Goal: Navigation & Orientation: Find specific page/section

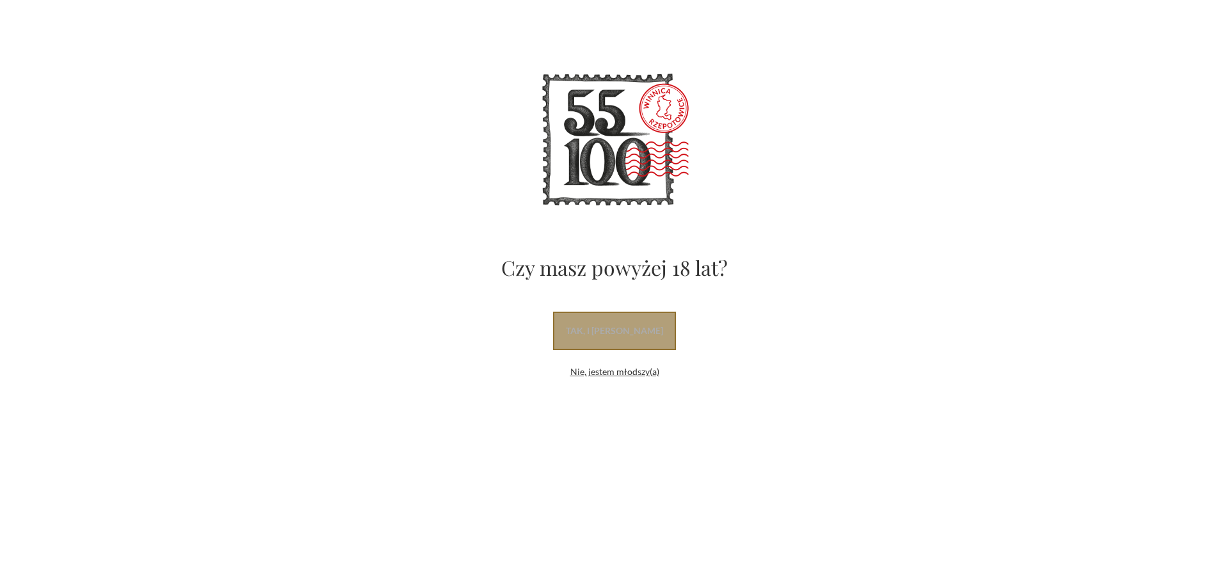
click at [629, 343] on link "tak, i uwielbiam wino" at bounding box center [614, 331] width 123 height 38
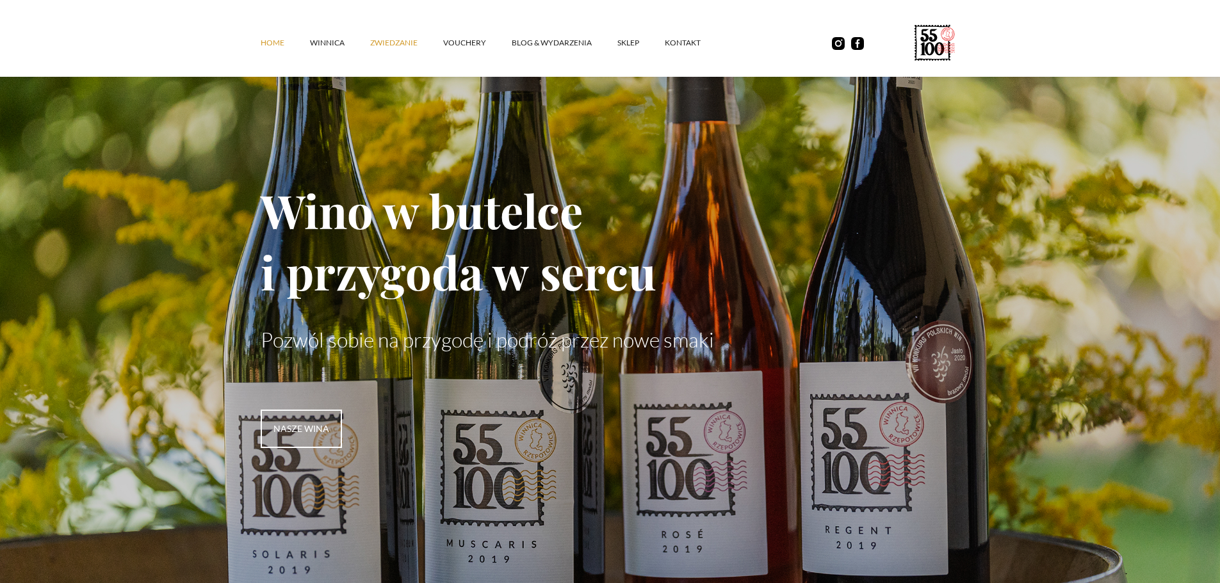
click at [385, 45] on link "ZWIEDZANIE" at bounding box center [406, 43] width 73 height 38
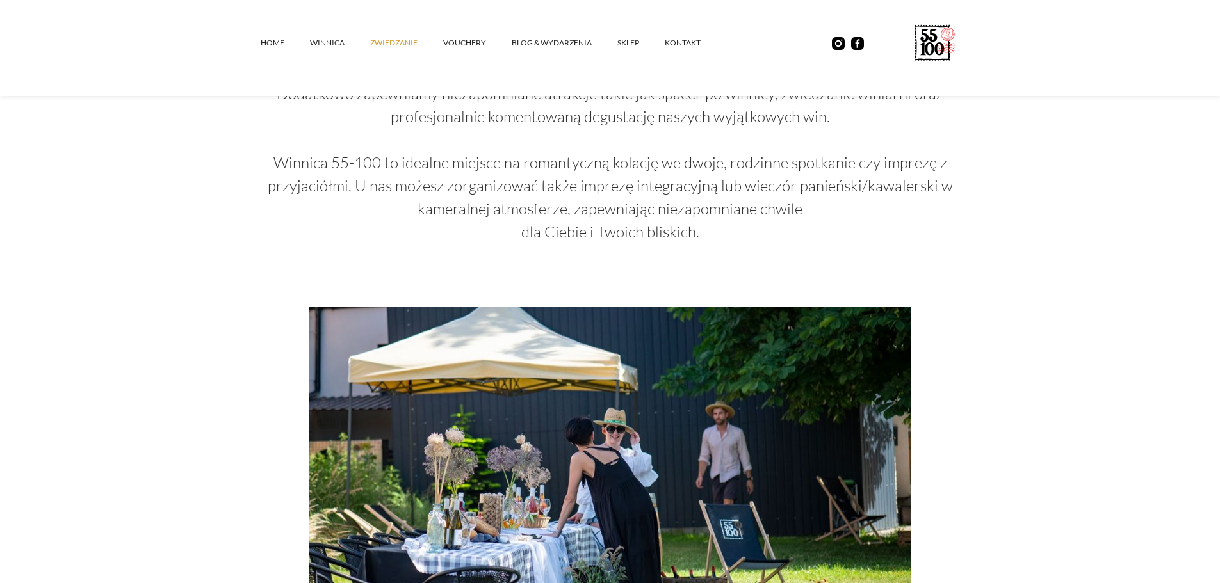
scroll to position [1833, 0]
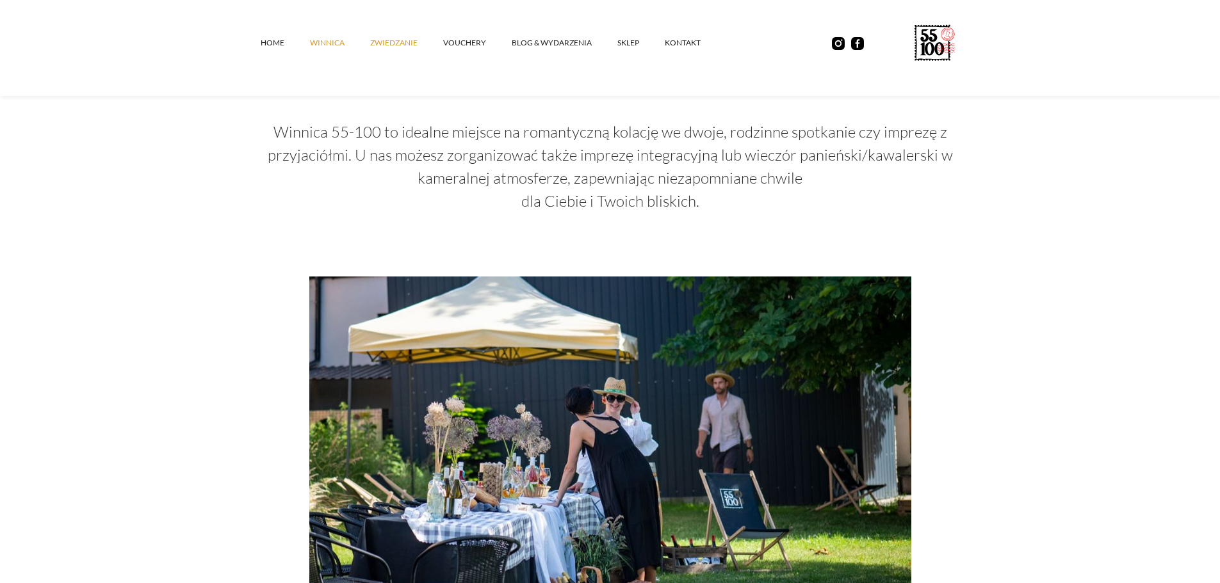
click at [313, 40] on link "winnica" at bounding box center [340, 43] width 60 height 38
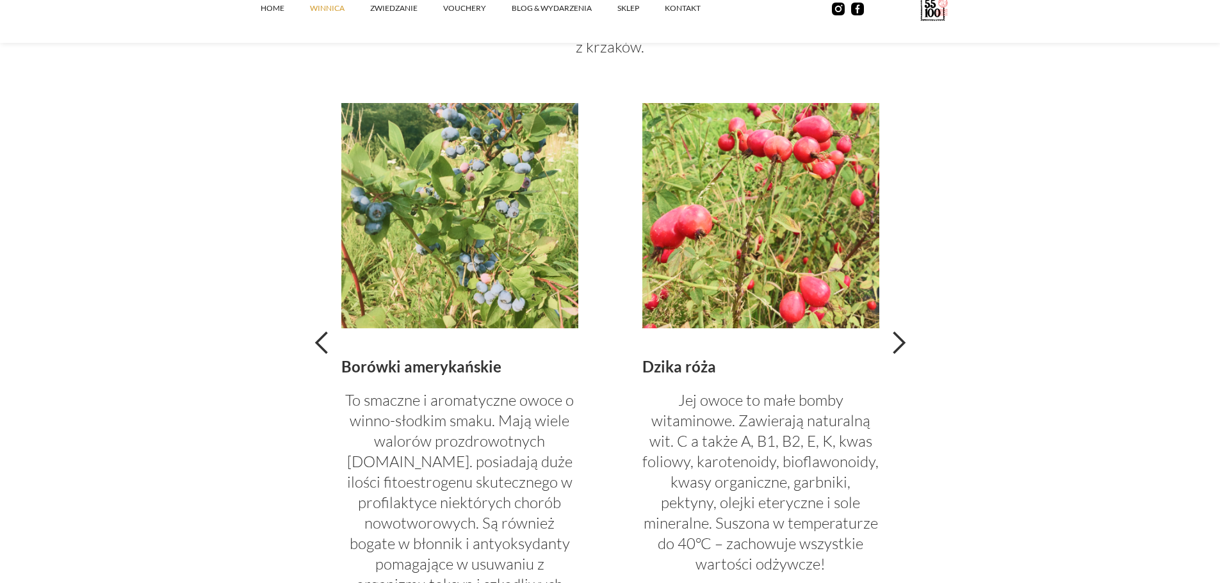
scroll to position [2818, 0]
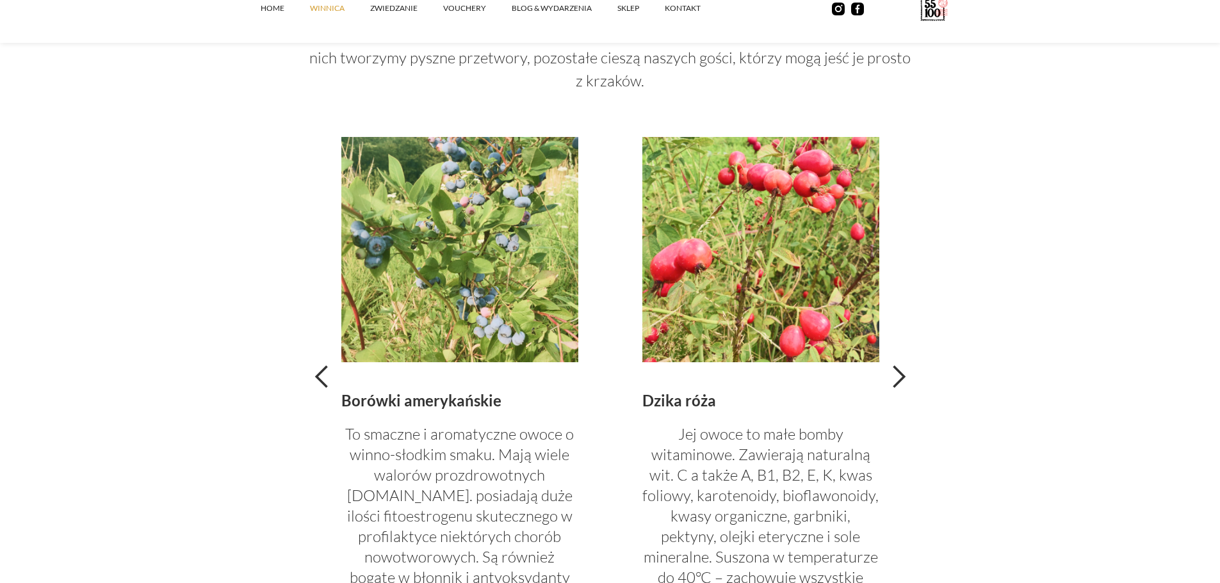
click at [899, 383] on div "next slide" at bounding box center [899, 377] width 26 height 26
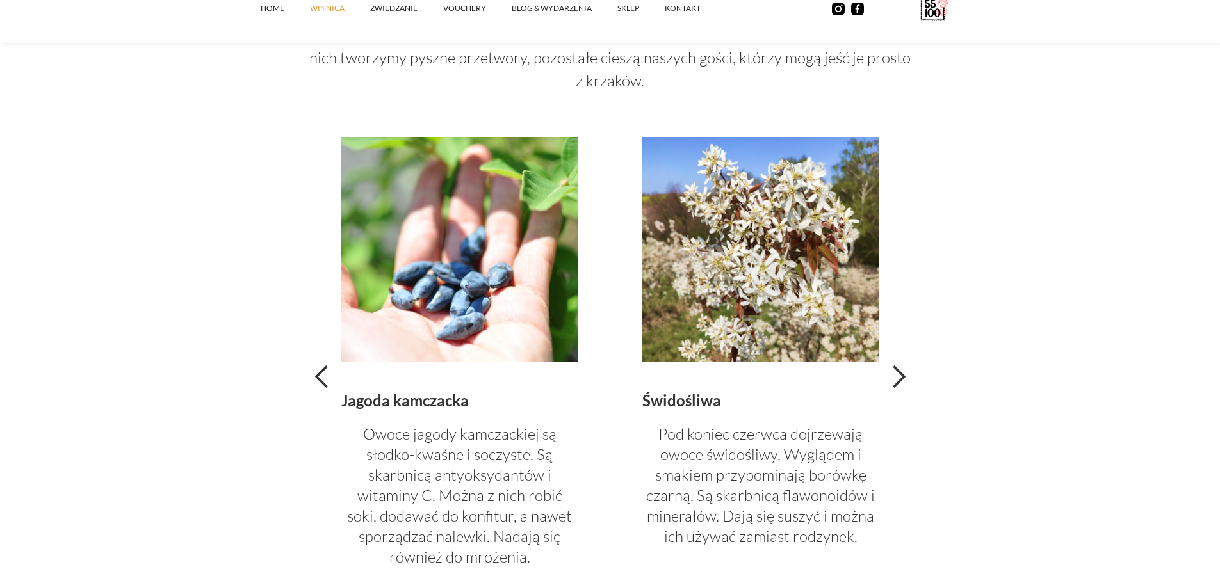
click at [898, 363] on div "next slide" at bounding box center [901, 377] width 19 height 480
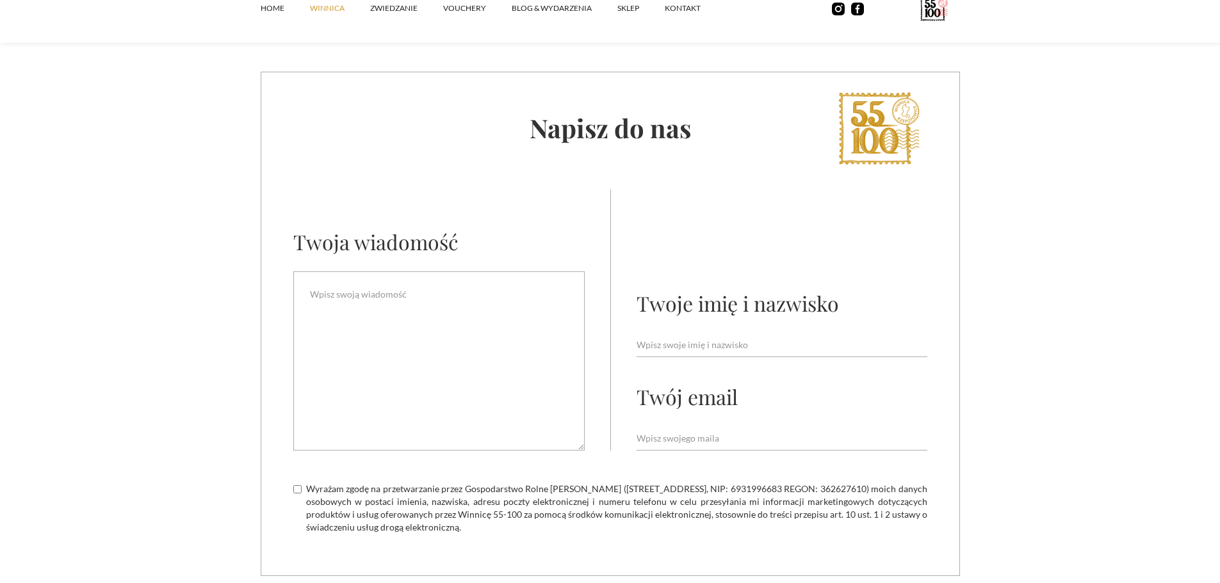
scroll to position [5059, 0]
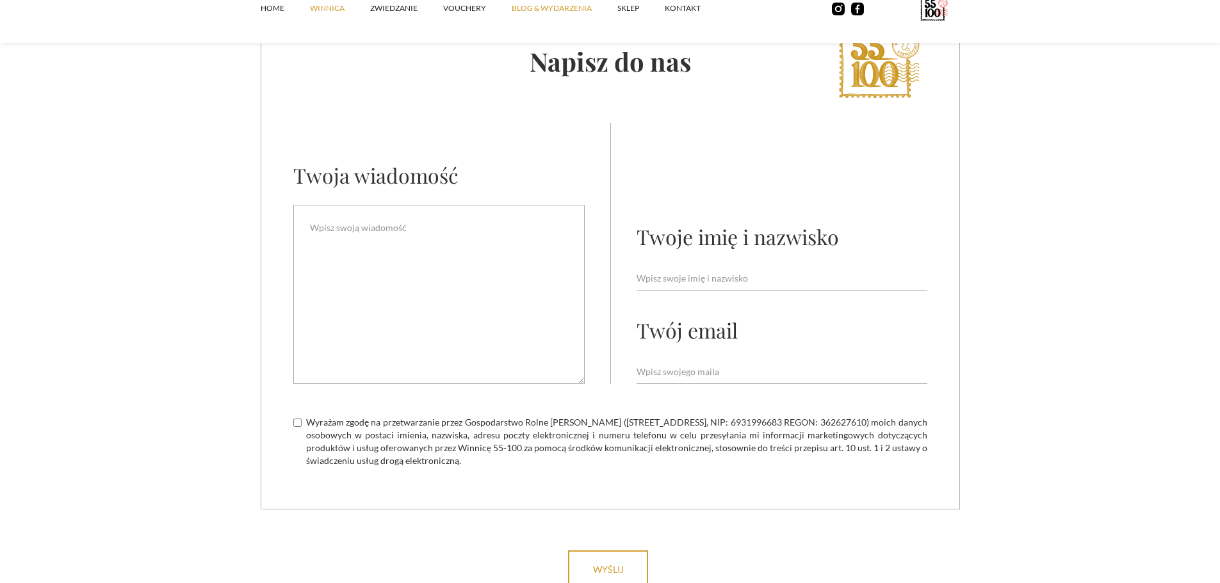
click at [577, 8] on link "Blog & Wydarzenia" at bounding box center [565, 8] width 106 height 38
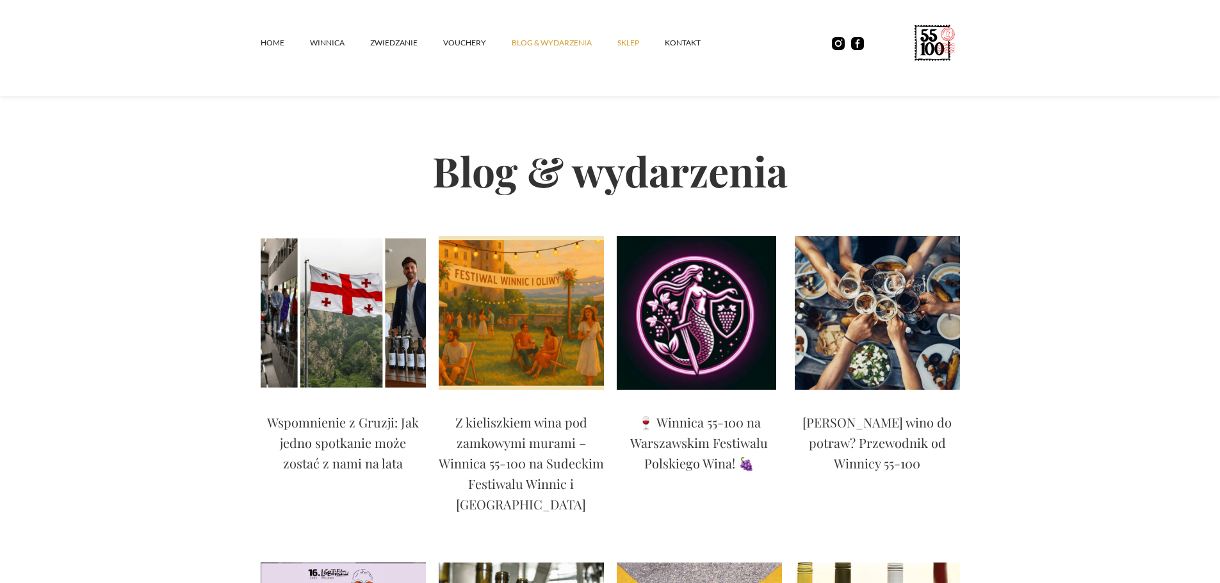
click at [626, 46] on link "SKLEP" at bounding box center [640, 43] width 47 height 38
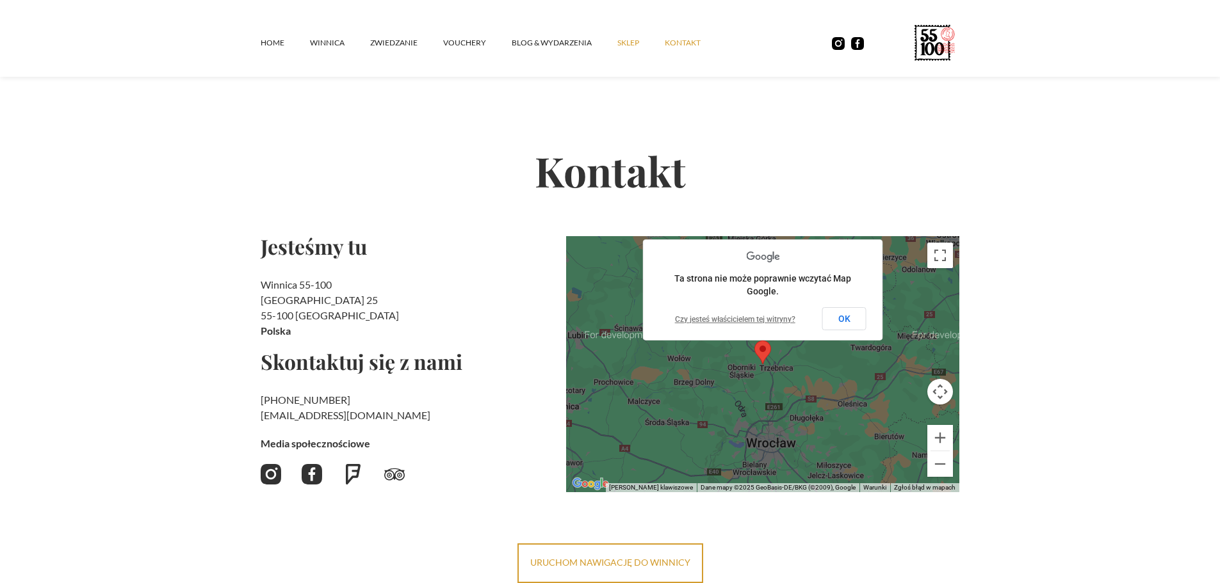
click at [627, 45] on link "SKLEP" at bounding box center [640, 43] width 47 height 38
